Goal: Task Accomplishment & Management: Use online tool/utility

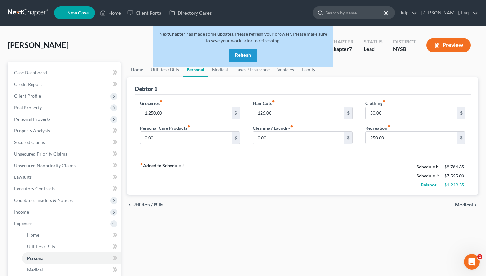
click at [367, 13] on input "search" at bounding box center [354, 13] width 59 height 12
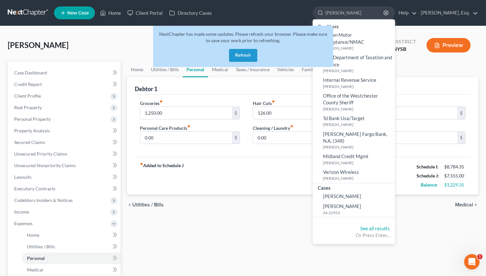
type input "[PERSON_NAME]"
click at [235, 57] on button "Refresh" at bounding box center [243, 55] width 28 height 13
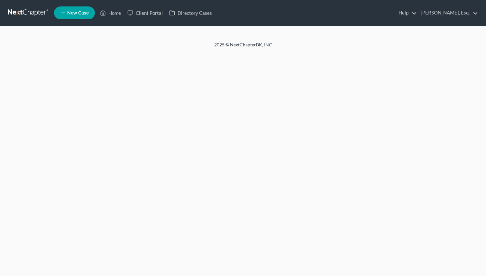
click at [237, 59] on div "Home New Case Client Portal Directory Cases [PERSON_NAME], Esq. [EMAIL_ADDRESS]…" at bounding box center [243, 138] width 486 height 276
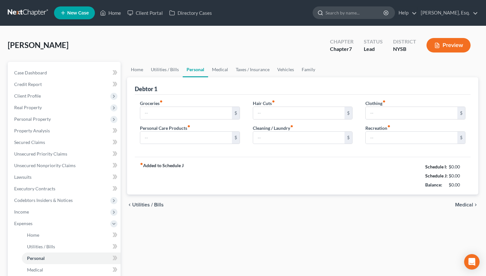
type input "1,250.00"
type input "0.00"
type input "126.00"
type input "0.00"
type input "50.00"
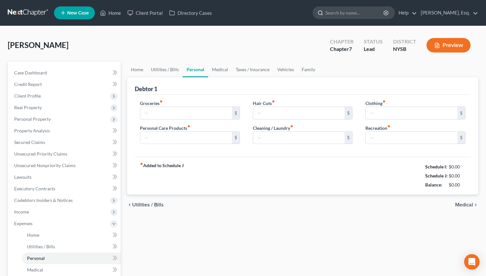
type input "250.00"
click at [348, 13] on input "search" at bounding box center [354, 13] width 59 height 12
click at [142, 71] on link "Home" at bounding box center [137, 69] width 20 height 15
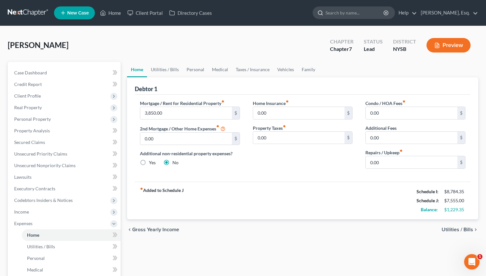
click at [353, 14] on input "search" at bounding box center [354, 13] width 59 height 12
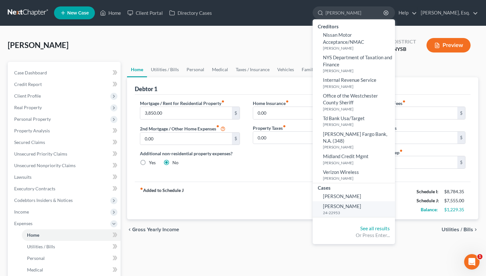
type input "[PERSON_NAME]"
click at [332, 203] on span "[PERSON_NAME]" at bounding box center [342, 206] width 38 height 6
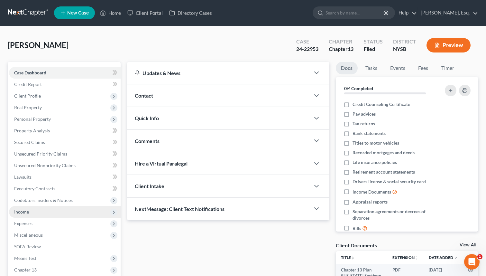
click at [25, 213] on span "Income" at bounding box center [21, 211] width 15 height 5
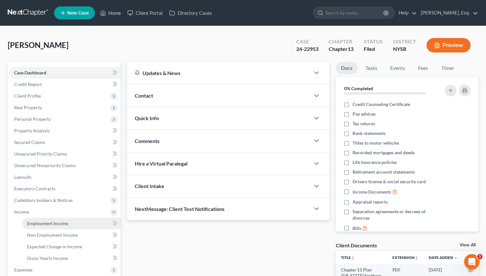
click at [52, 222] on span "Employment Income" at bounding box center [47, 222] width 41 height 5
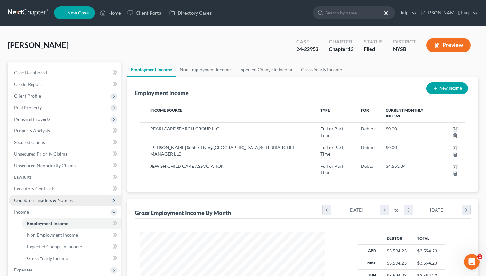
scroll to position [115, 197]
click at [254, 70] on link "Expected Change in Income" at bounding box center [265, 69] width 63 height 15
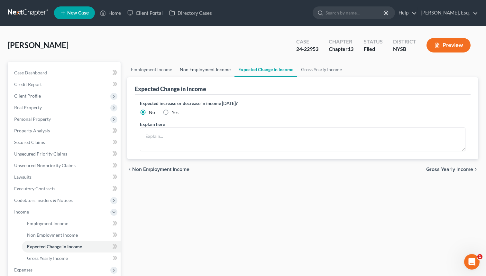
click at [207, 67] on link "Non Employment Income" at bounding box center [205, 69] width 59 height 15
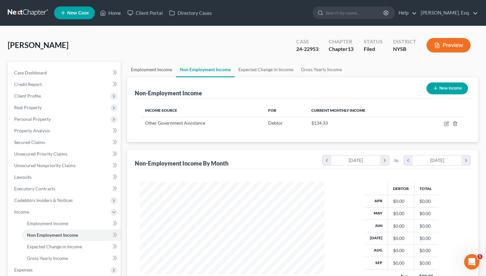
scroll to position [115, 197]
click at [152, 68] on link "Employment Income" at bounding box center [151, 69] width 49 height 15
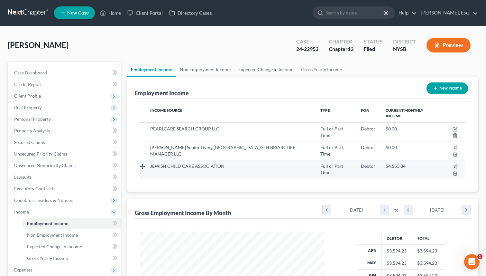
scroll to position [115, 197]
click at [453, 165] on icon "button" at bounding box center [455, 167] width 4 height 4
select select "0"
select select "35"
select select "2"
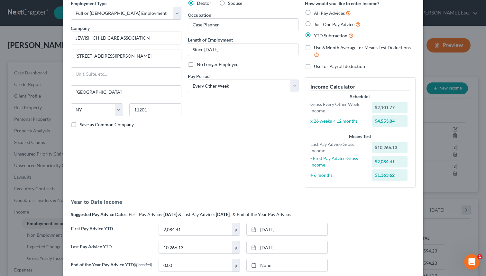
scroll to position [0, 0]
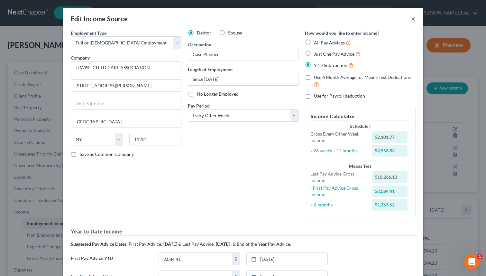
click at [413, 19] on button "×" at bounding box center [413, 19] width 5 height 8
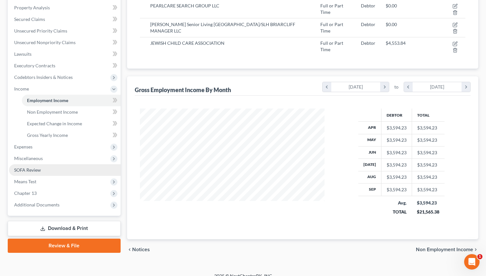
scroll to position [123, 0]
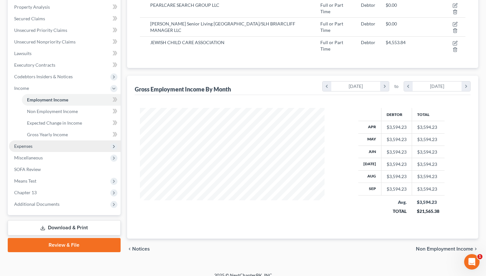
click at [59, 144] on span "Expenses" at bounding box center [65, 146] width 112 height 12
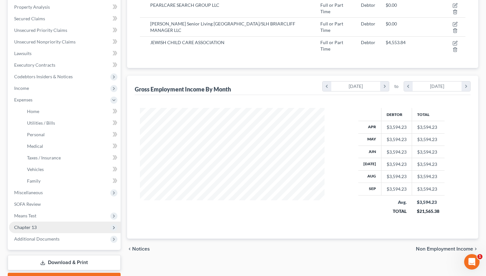
click at [37, 227] on span "Chapter 13" at bounding box center [65, 227] width 112 height 12
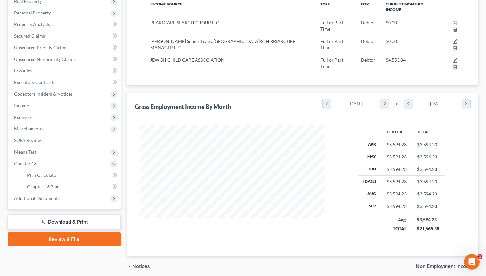
scroll to position [103, 0]
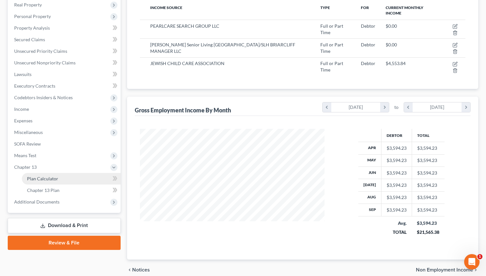
click at [60, 178] on link "Plan Calculator" at bounding box center [71, 179] width 99 height 12
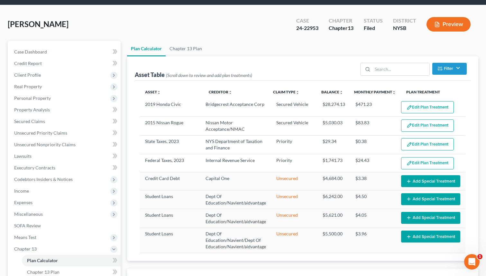
select select "59"
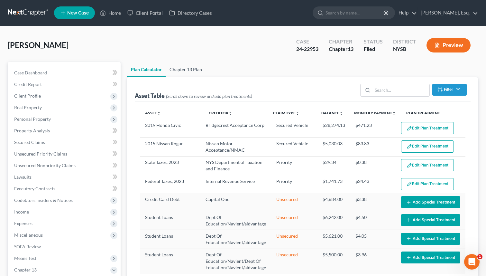
click at [193, 70] on link "Chapter 13 Plan" at bounding box center [186, 69] width 40 height 15
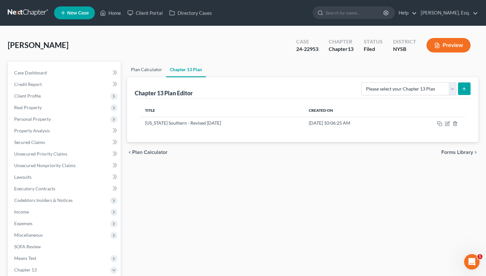
click at [142, 64] on link "Plan Calculator" at bounding box center [146, 69] width 39 height 15
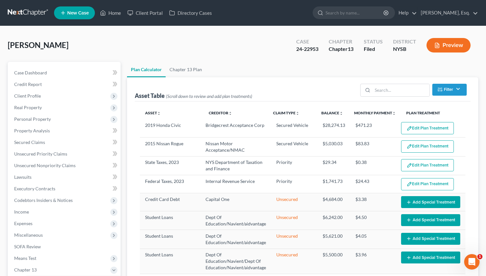
select select "59"
